Goal: Task Accomplishment & Management: Manage account settings

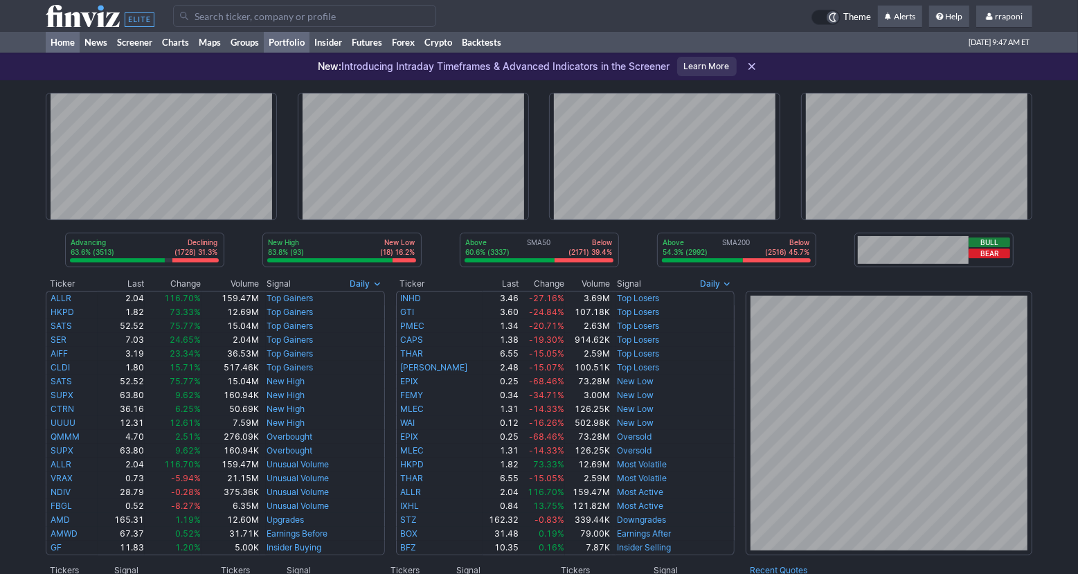
click at [305, 39] on link "Portfolio" at bounding box center [287, 42] width 46 height 21
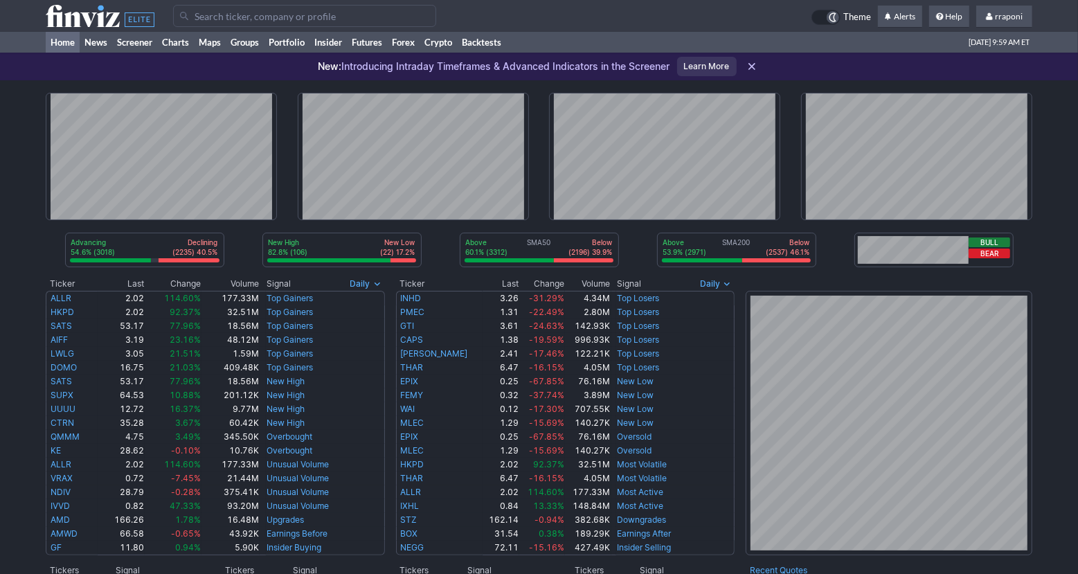
scroll to position [303, 0]
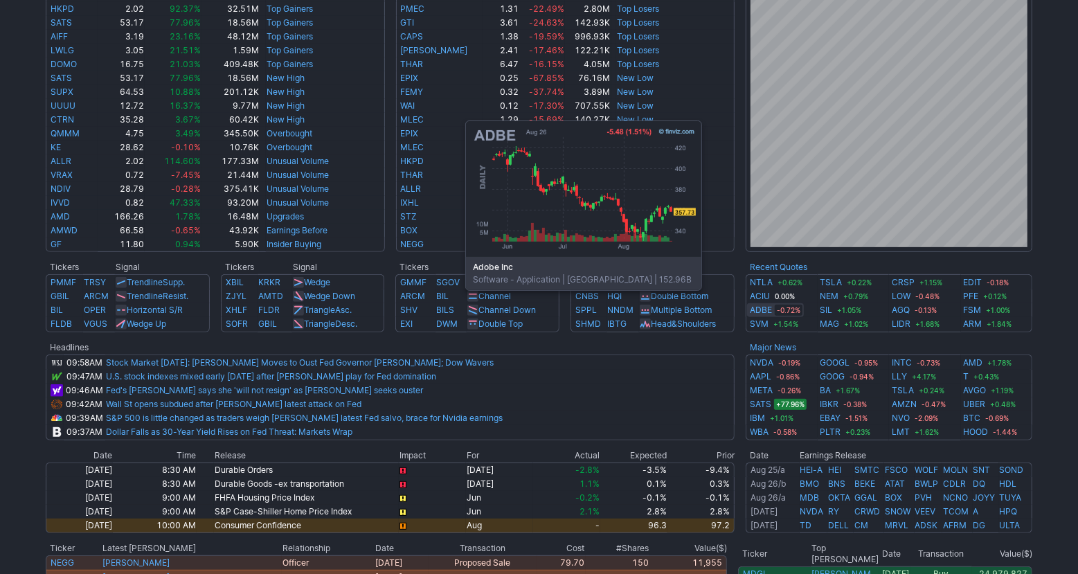
click at [762, 311] on link "ADBE" at bounding box center [761, 310] width 22 height 14
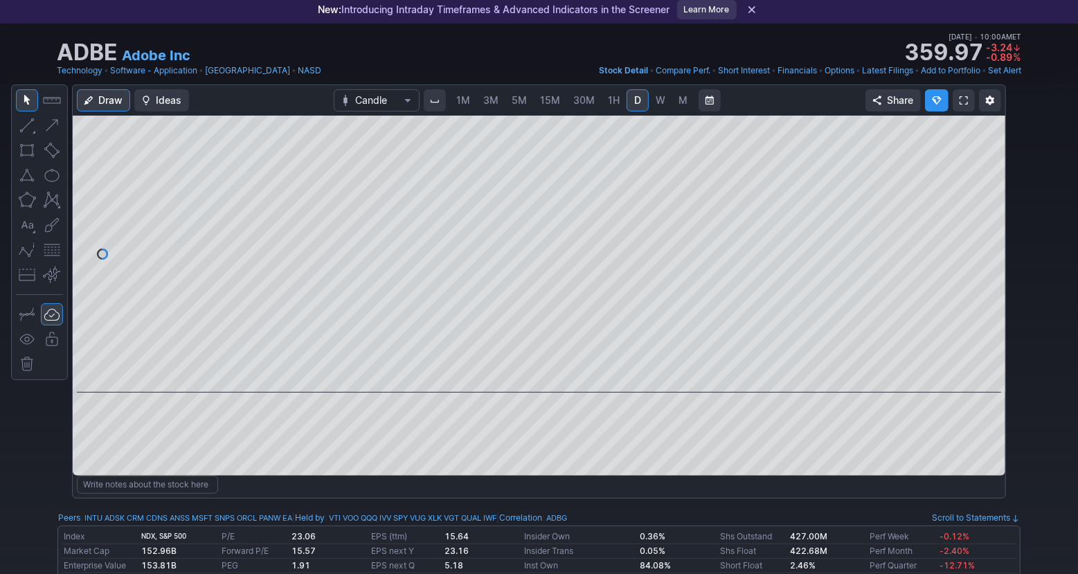
scroll to position [66, 0]
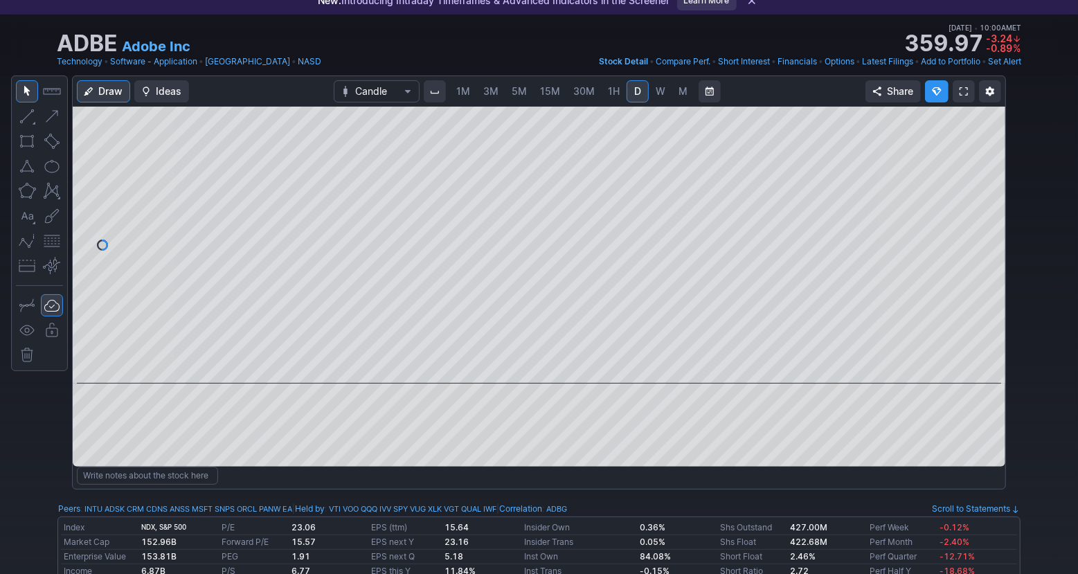
click at [652, 100] on link "W" at bounding box center [660, 91] width 22 height 22
click at [525, 366] on span at bounding box center [526, 364] width 18 height 11
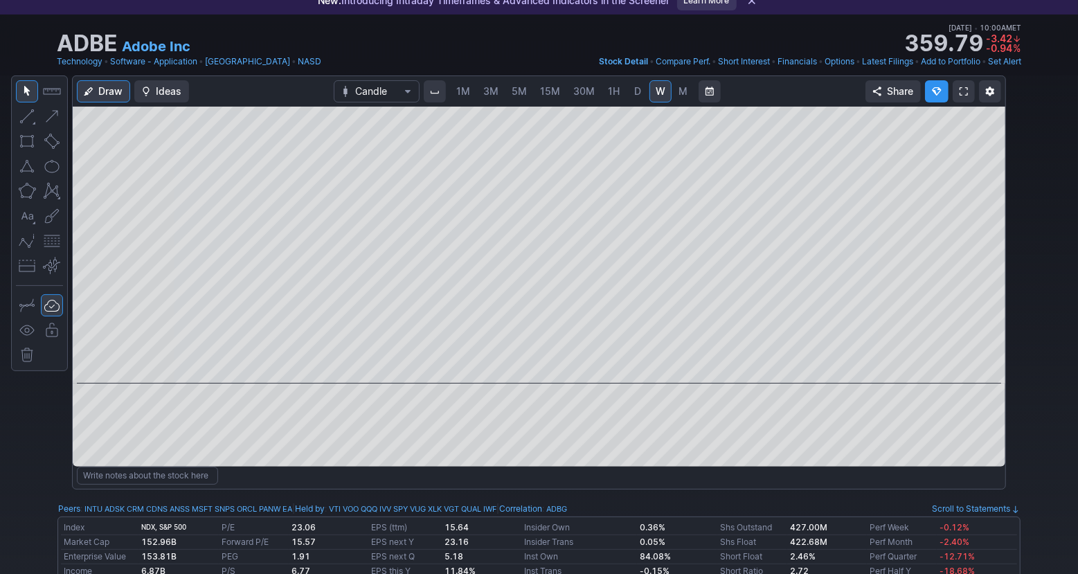
click at [680, 100] on link "M" at bounding box center [683, 91] width 22 height 22
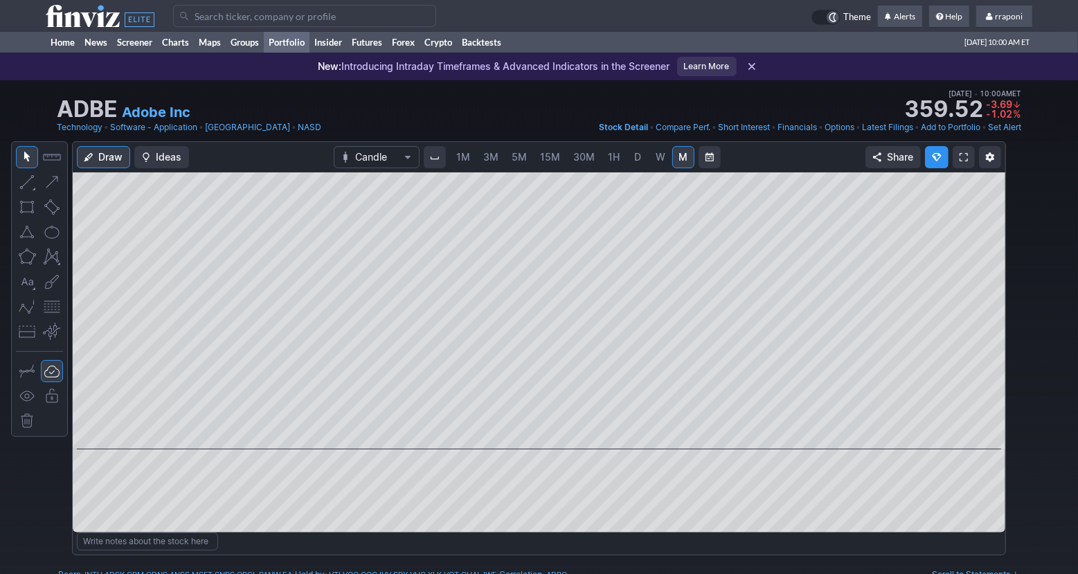
click at [278, 44] on link "Portfolio" at bounding box center [287, 42] width 46 height 21
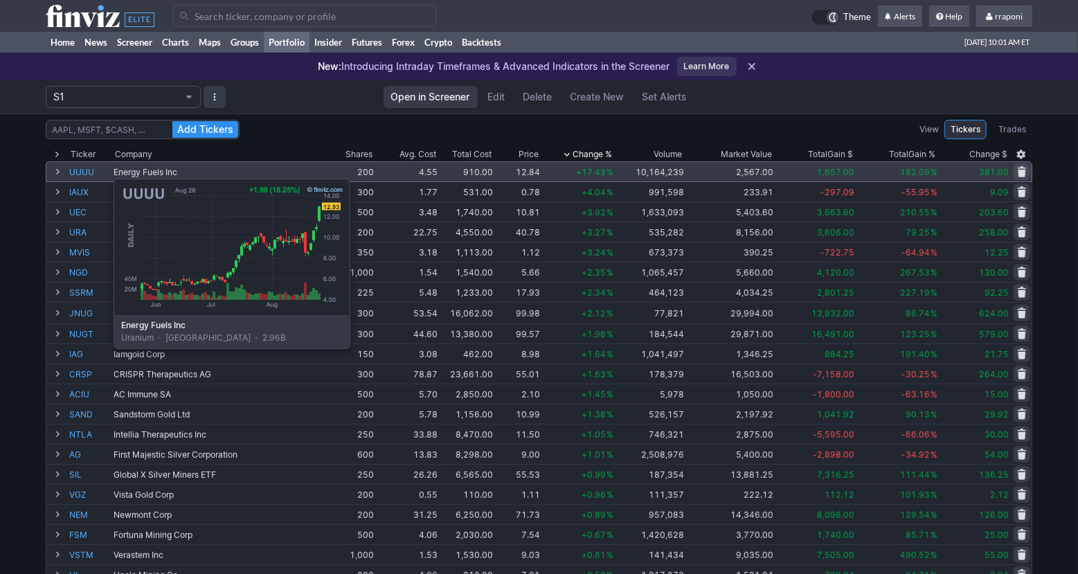
click at [79, 172] on link "UUUU" at bounding box center [90, 171] width 42 height 19
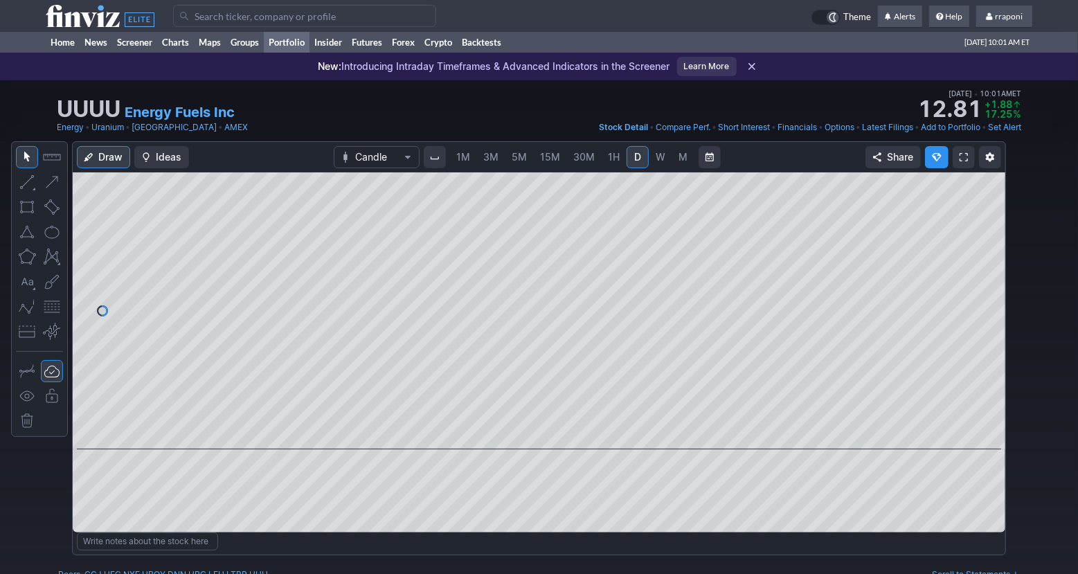
click at [278, 39] on link "Portfolio" at bounding box center [287, 42] width 46 height 21
